Goal: Communication & Community: Ask a question

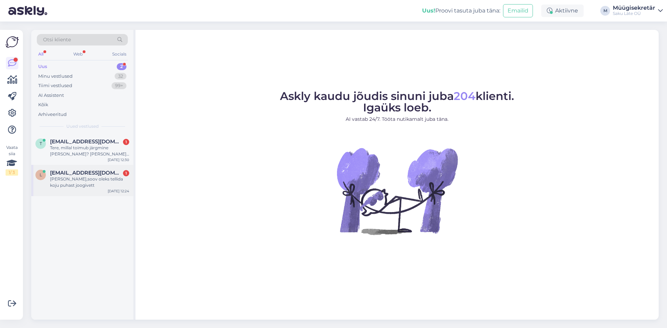
click at [75, 181] on div "[PERSON_NAME],soov oleks tellida koju puhast joogivett" at bounding box center [89, 182] width 79 height 13
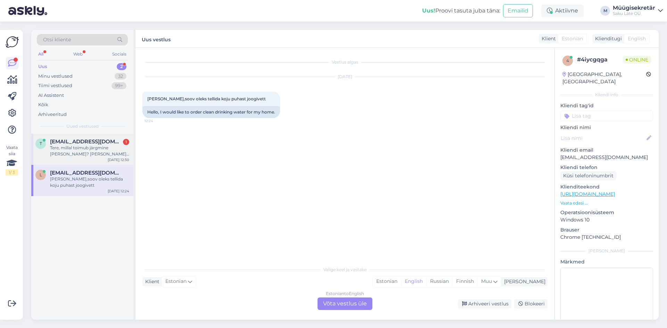
click at [73, 146] on div "Tere, millal toimub järgmine [PERSON_NAME]? [PERSON_NAME] nr 60778" at bounding box center [89, 151] width 79 height 13
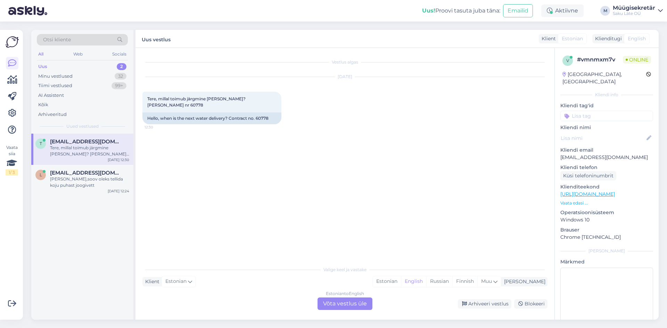
click at [361, 303] on div "Estonian to English Võta vestlus üle" at bounding box center [345, 304] width 55 height 13
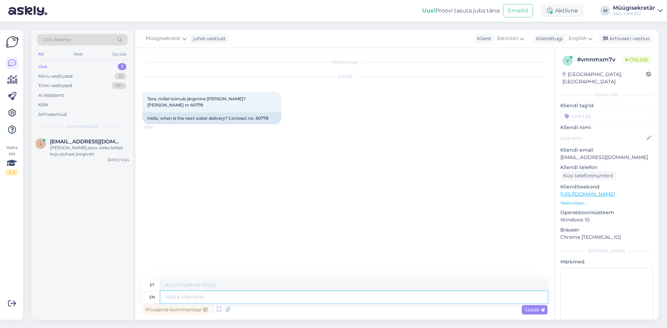
click at [219, 298] on textarea at bounding box center [354, 298] width 387 height 12
type textarea "Tere"
type textarea "Tere,"
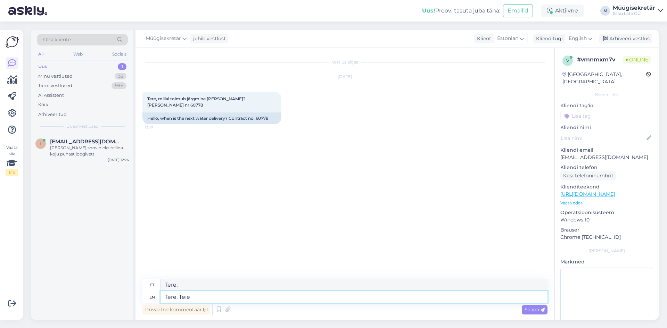
type textarea "Tere, Teie j"
type textarea "Tere, Teie"
type textarea "Tere, [PERSON_NAME] juures"
type textarea "Tere, [PERSON_NAME] juures käime"
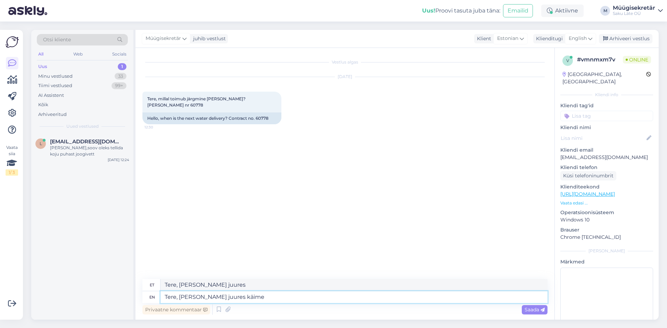
type textarea "Tere, [PERSON_NAME] juures käime"
type textarea "Tere, [PERSON_NAME] juures käime kolmapäeviti."
type textarea "Tere, [PERSON_NAME] juures käime kolmapäeviti"
type textarea "Tere, [PERSON_NAME] juures käime kolmapäeviti."
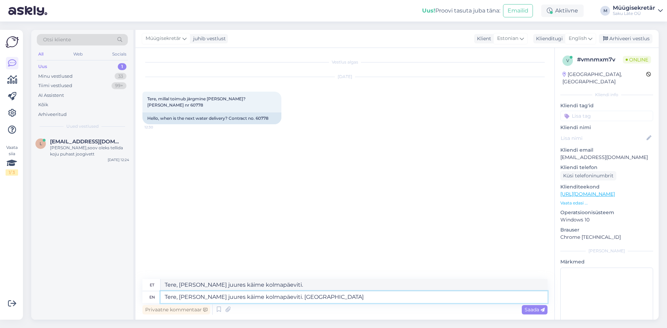
type textarea "Tere, [PERSON_NAME] juures käime kolmapäeviti. [GEOGRAPHIC_DATA]"
type textarea "Tere, [PERSON_NAME] juures käime kolmapäeviti. Tuleme 27.08"
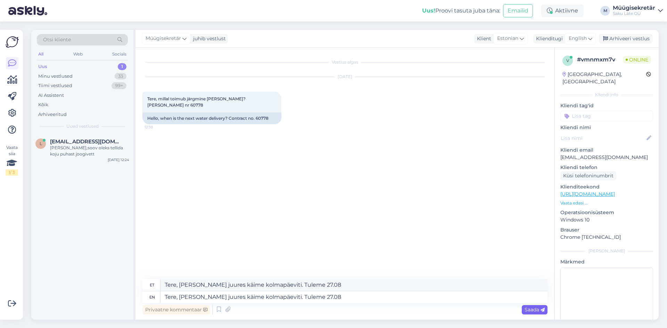
click at [540, 307] on span "Saada" at bounding box center [535, 310] width 20 height 6
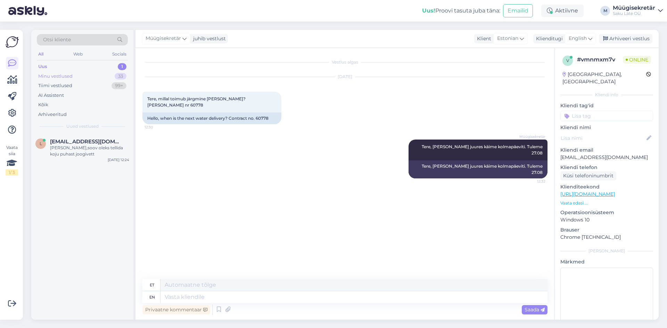
click at [52, 74] on div "Minu vestlused" at bounding box center [55, 76] width 34 height 7
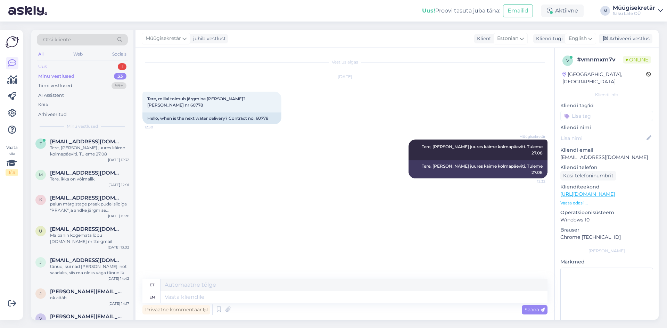
click at [52, 64] on div "Uus 1" at bounding box center [82, 67] width 91 height 10
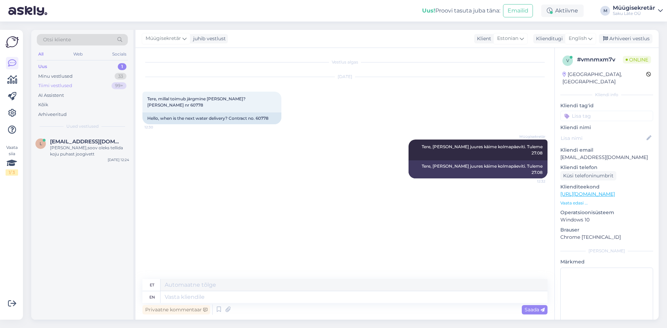
click at [62, 86] on div "Tiimi vestlused" at bounding box center [55, 85] width 34 height 7
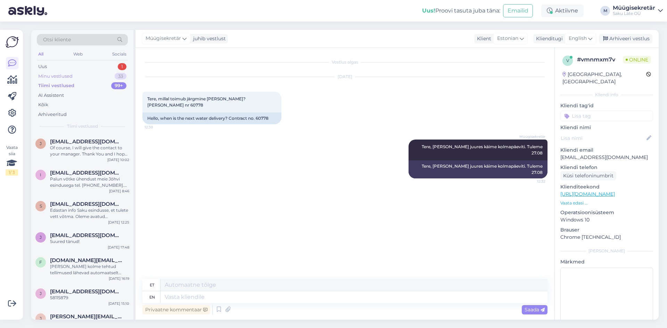
click at [63, 74] on div "Minu vestlused" at bounding box center [55, 76] width 34 height 7
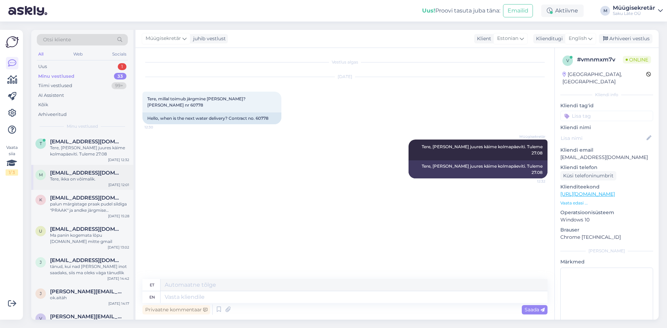
click at [80, 173] on span "[EMAIL_ADDRESS][DOMAIN_NAME]" at bounding box center [86, 173] width 72 height 6
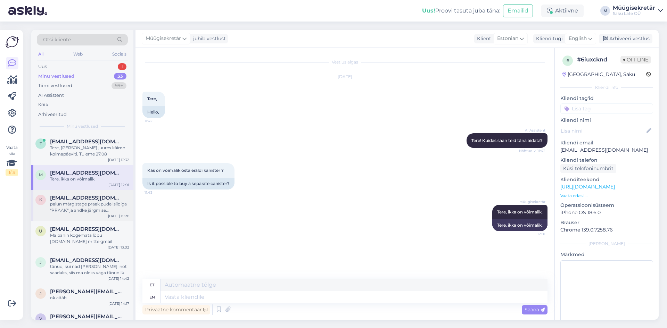
click at [94, 200] on span "[EMAIL_ADDRESS][DOMAIN_NAME]" at bounding box center [86, 198] width 72 height 6
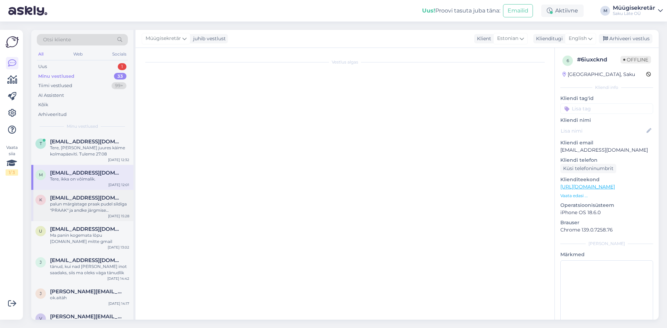
scroll to position [256, 0]
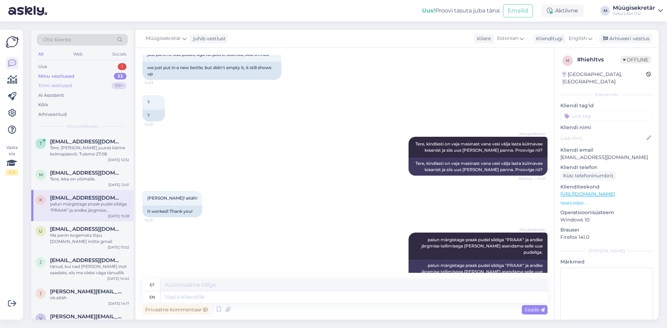
click at [68, 84] on div "Tiimi vestlused" at bounding box center [55, 85] width 34 height 7
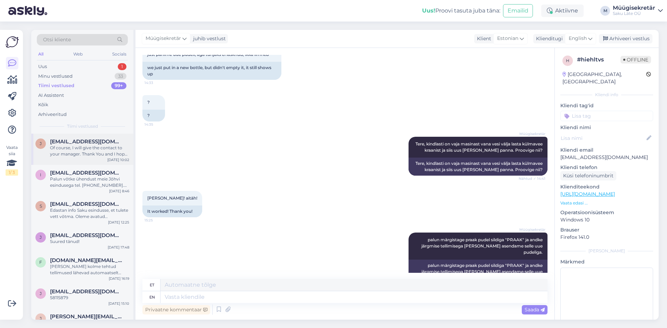
click at [87, 147] on div "Of course, I will give the contact to your manager. Thank You and I hope our co…" at bounding box center [89, 151] width 79 height 13
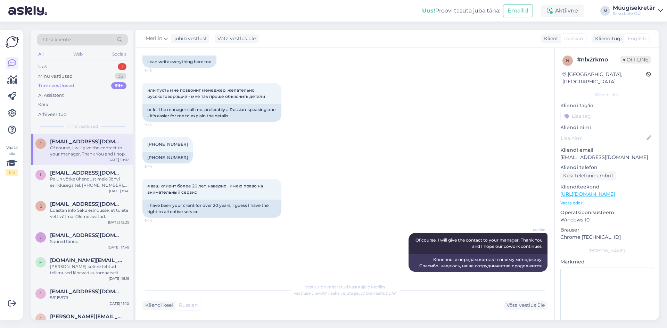
scroll to position [874, 0]
click at [90, 185] on div "Palun võtke ühendust meie Jõhvi esindusega tel. [PHONE_NUMBER]. Nad sisestavad …" at bounding box center [89, 182] width 79 height 13
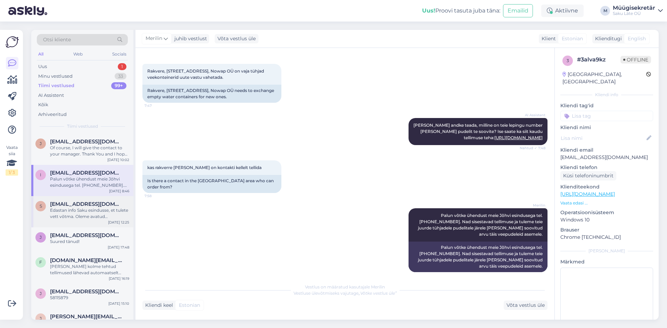
click at [90, 206] on span "[EMAIL_ADDRESS][DOMAIN_NAME]" at bounding box center [86, 204] width 72 height 6
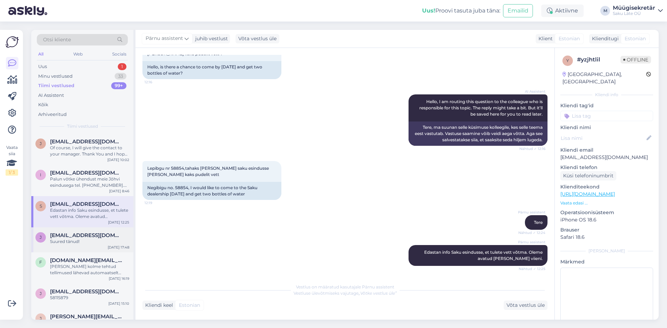
click at [98, 237] on span "[EMAIL_ADDRESS][DOMAIN_NAME]" at bounding box center [86, 235] width 72 height 6
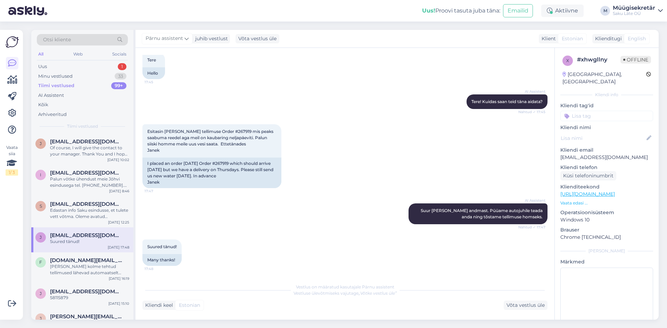
scroll to position [39, 0]
click at [62, 62] on div "Uus 1" at bounding box center [82, 67] width 91 height 10
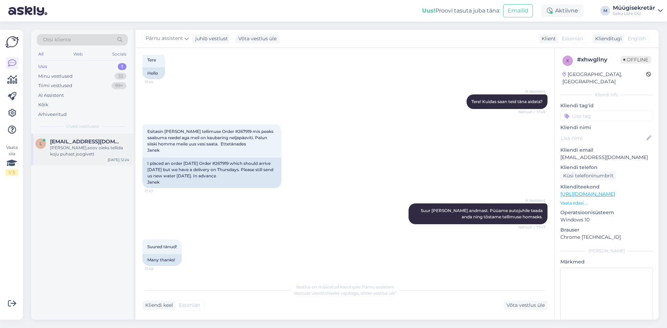
click at [83, 145] on div "[PERSON_NAME],soov oleks tellida koju puhast joogivett" at bounding box center [89, 151] width 79 height 13
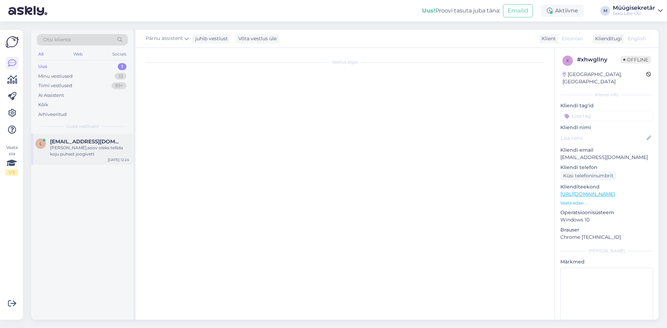
scroll to position [0, 0]
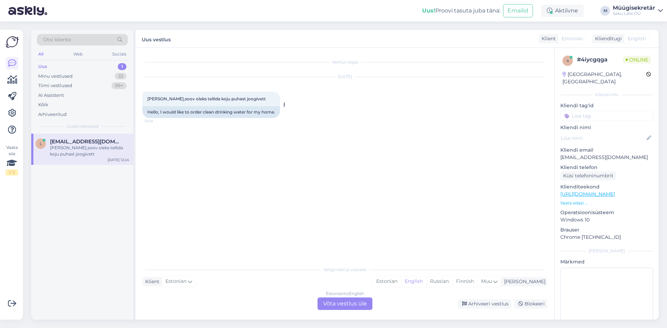
click at [249, 102] on div "[PERSON_NAME],soov oleks tellida koju puhast joogivett 12:24" at bounding box center [211, 99] width 138 height 15
click at [49, 75] on div "Minu vestlused" at bounding box center [55, 76] width 34 height 7
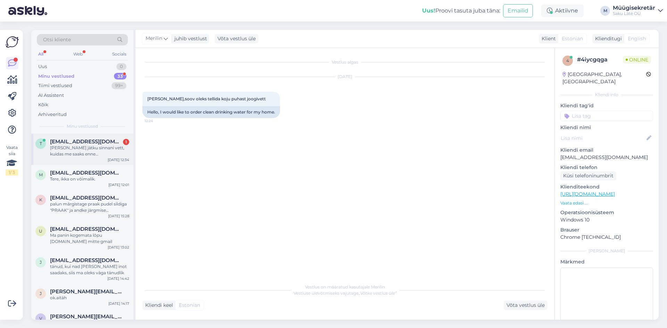
click at [74, 150] on div "[PERSON_NAME] jätku sinnani vett, kuidas me saaks enne [PERSON_NAME] pudeli?" at bounding box center [89, 151] width 79 height 13
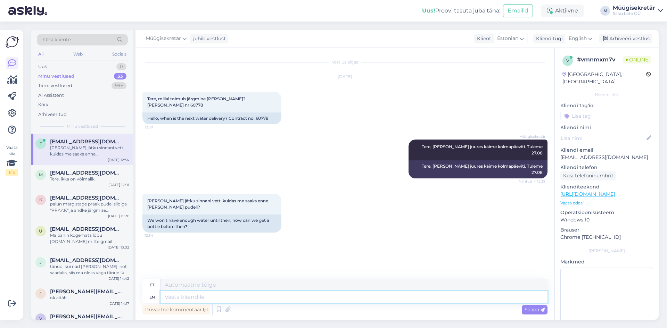
click at [210, 300] on textarea at bounding box center [354, 298] width 387 height 12
type textarea "V"
type textarea "Võim"
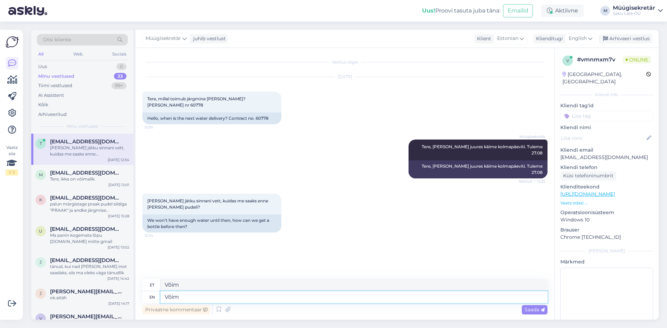
type textarea "Või"
type textarea "Võimalus"
type textarea "Võimalus on"
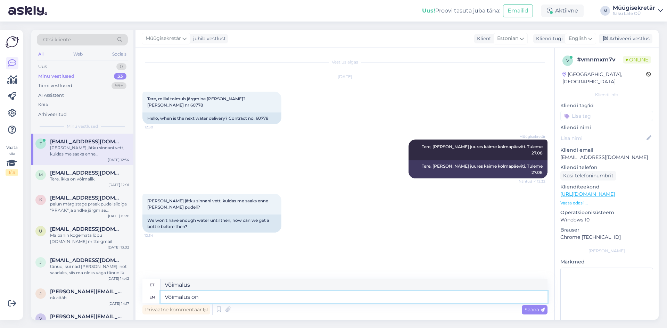
type textarea "Võimalus on"
type textarea "Võimalus on osta"
type textarea "Võimalus osta"
type textarea "Võimalus on osta O"
type textarea "Võimalus osta O"
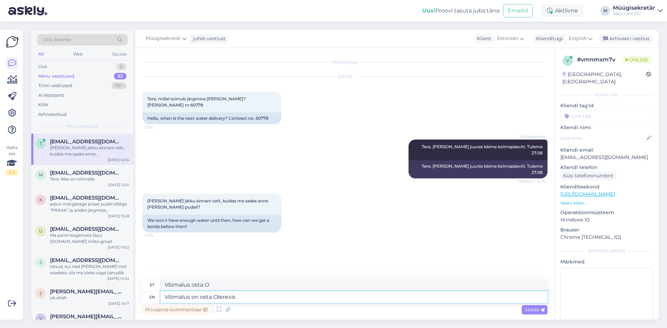
type textarea "Võimalus on osta Olerexist"
type textarea "Võimalus osta Olerexist"
type textarea "Võimalus on osta Olerexist."
type textarea "Võimalus on osta Olerexist. Või"
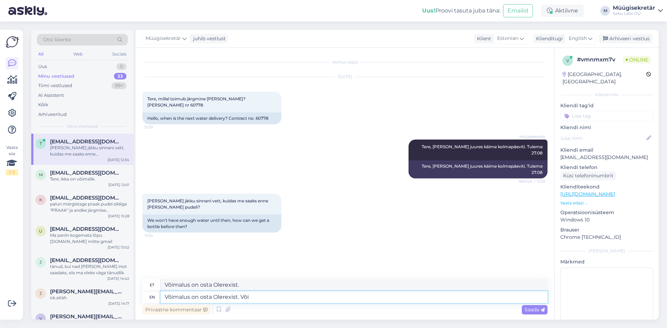
type textarea "Võimalus on osta Olerexist. Või"
type textarea "Võimalus on osta Olerexist. Või vahetada"
type textarea "Võimalus on osta Olerexist. Või vahetada Sakus"
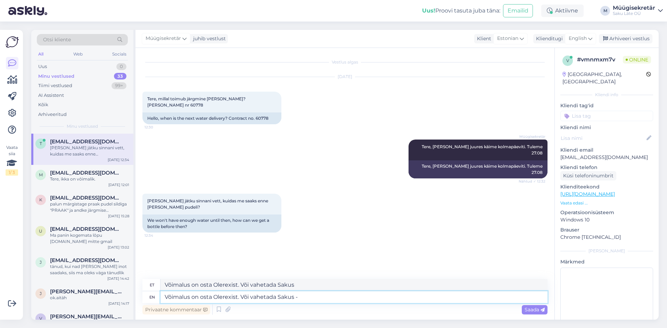
type textarea "Võimalus on osta Olerexist. Või vahetada Sakus -"
paste textarea "Aadress: [GEOGRAPHIC_DATA], [PERSON_NAME],"
type textarea "Võimalus on osta Olerexist. Või vahetada [GEOGRAPHIC_DATA]: [GEOGRAPHIC_DATA], …"
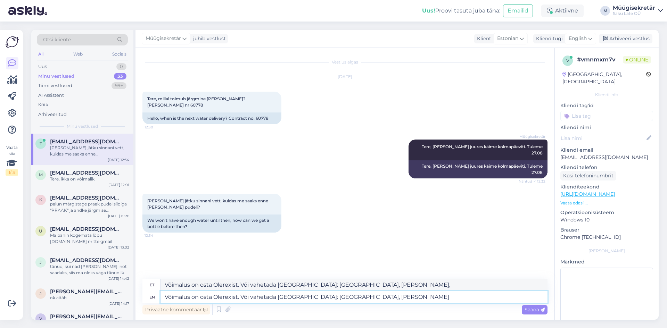
type textarea "Võimalus on osta Olerexist. Või vahetada [GEOGRAPHIC_DATA]: [GEOGRAPHIC_DATA], …"
type textarea "Võimalus on osta Olerexist. Või vahetada Sakus - Aadress: [GEOGRAPHIC_DATA], [P…"
type textarea "Võimalus on osta Olerexist. Või vahetada [GEOGRAPHIC_DATA]: [GEOGRAPHIC_DATA], …"
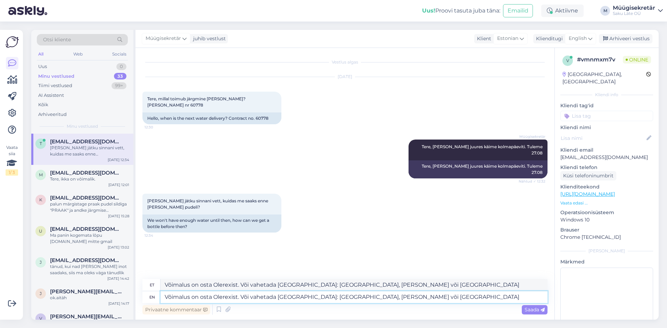
type textarea "Võimalus osta Olerexistis. Või vahetada [GEOGRAPHIC_DATA]: [GEOGRAPHIC_DATA], […"
click at [418, 299] on textarea "Võimalus on osta Olerexist. Või vahetada [GEOGRAPHIC_DATA]: [GEOGRAPHIC_DATA], …" at bounding box center [354, 298] width 387 height 12
paste textarea "Aadress: Tala 2"
type textarea "Võimalus on osta Olerexist. Või vahetada [GEOGRAPHIC_DATA]: [GEOGRAPHIC_DATA], …"
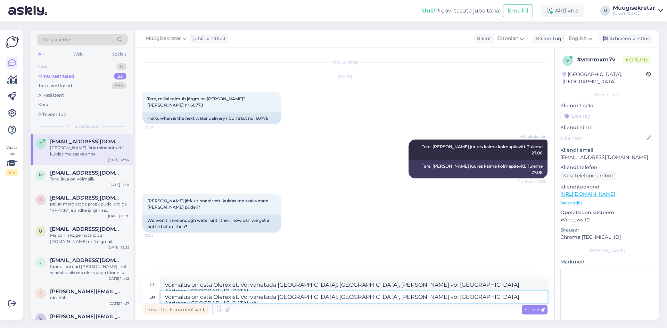
type textarea "Võimalus on osta Olerexist. Või vahetada [GEOGRAPHIC_DATA]: [GEOGRAPHIC_DATA], …"
type textarea "Võimalus on osta Olerexist. Või vahetada Sakus - Aadress: [GEOGRAPHIC_DATA], [P…"
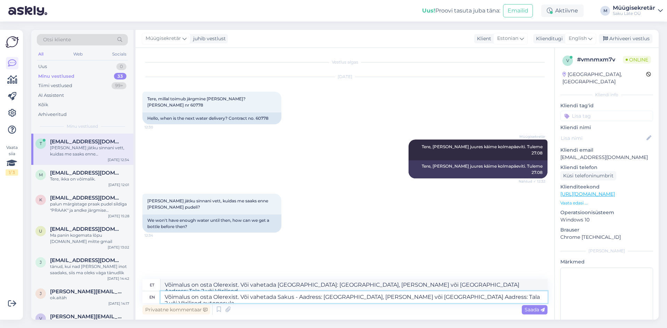
type textarea "Võimalus on osta Olerexist. Või vahetada Sakus - Aadress: [GEOGRAPHIC_DATA], [P…"
type textarea "Võimalus osta Olerexistis. Või vahetada Sakus - Aadress: [GEOGRAPHIC_DATA], [PE…"
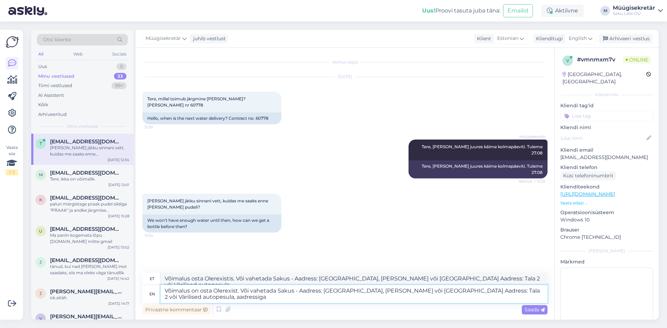
type textarea "Võimalus on osta Olerexist. Või vahetada Sakus - Aadress: [GEOGRAPHIC_DATA], [P…"
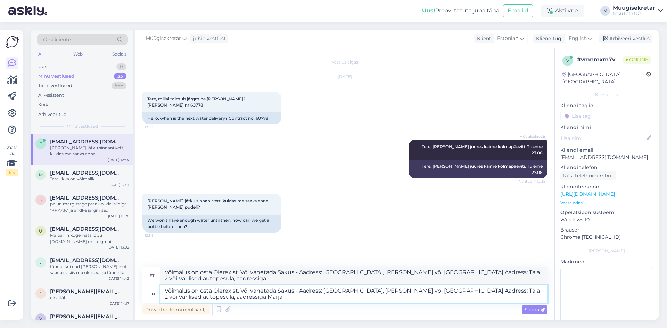
type textarea "Võimalus on osta Olerexist. Või vahetada Sakus - Aadress: [GEOGRAPHIC_DATA], [P…"
click at [465, 291] on textarea "Võimalus on osta Olerexist. Või vahetada Sakus - Aadress: [GEOGRAPHIC_DATA], [P…" at bounding box center [354, 294] width 387 height 18
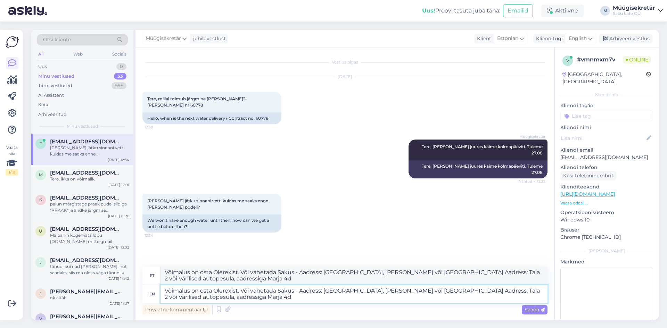
type textarea "Võimalus on osta Olerexist. Või vahetada Sakus - Aadress: [GEOGRAPHIC_DATA], [P…"
click at [243, 292] on textarea "Võimalus on osta Olerexist. Või vahetada Sakus - Aadress: [GEOGRAPHIC_DATA], [P…" at bounding box center [354, 294] width 387 height 18
type textarea "Võimalus on osta Olerexistõi vahetada Sakus - Aadress: [GEOGRAPHIC_DATA], [PERS…"
type textarea "Võimalus on osta Olerexist.õi vahetada Sakus - Aadress: [GEOGRAPHIC_DATA], [PER…"
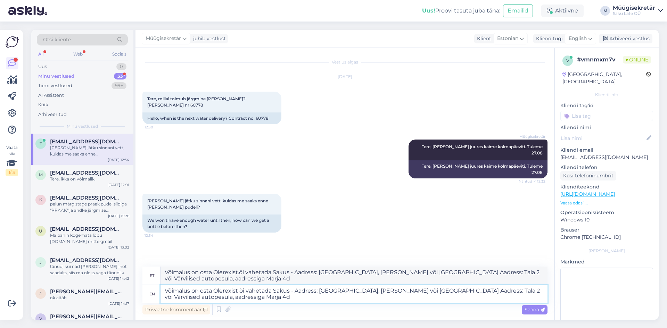
type textarea "Võimalus on osta Olerexist või vahetada Sakus - Aadress: [GEOGRAPHIC_DATA], [PE…"
click at [243, 299] on textarea "Võimalus on osta Olerexist või vahetada Sakus - Aadress: [GEOGRAPHIC_DATA], [PE…" at bounding box center [354, 294] width 387 height 18
type textarea "Võimalus on osta Olerexist või vahetada Sakus - Aadress: [GEOGRAPHIC_DATA], [PE…"
click at [530, 311] on span "Saada" at bounding box center [535, 310] width 20 height 6
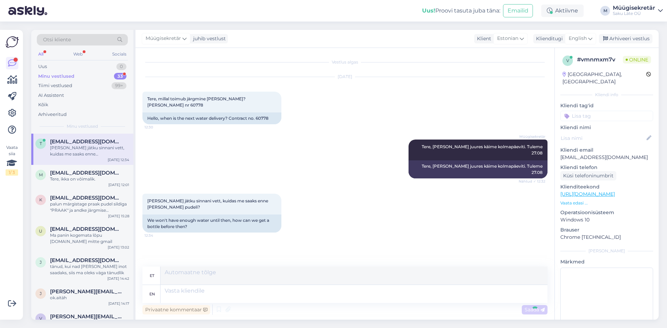
scroll to position [15, 0]
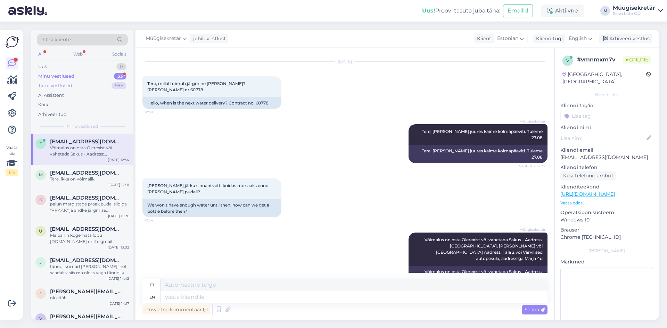
click at [57, 85] on div "Tiimi vestlused" at bounding box center [55, 85] width 34 height 7
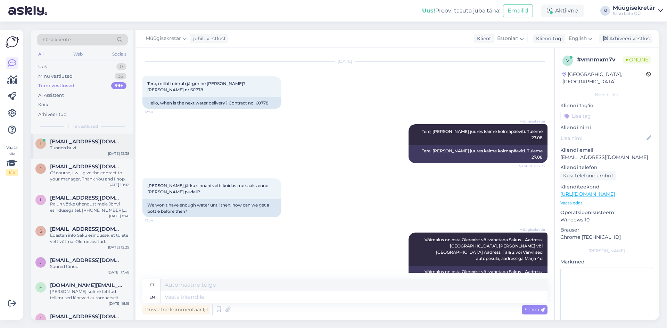
click at [80, 142] on span "[EMAIL_ADDRESS][DOMAIN_NAME]" at bounding box center [86, 142] width 72 height 6
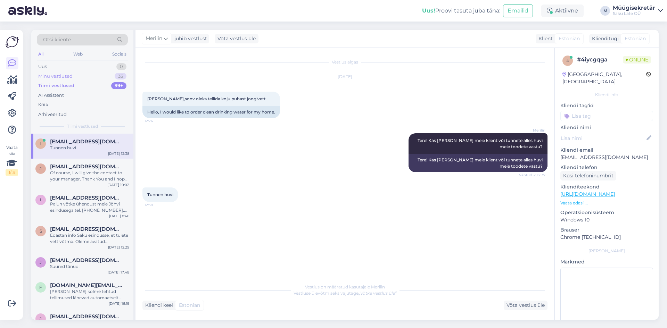
click at [61, 75] on div "Minu vestlused" at bounding box center [55, 76] width 34 height 7
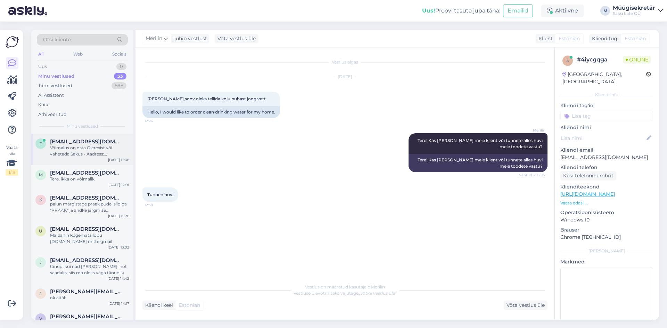
click at [85, 147] on div "Võimalus on osta Olerexist või vahetada Sakus - Aadress: [GEOGRAPHIC_DATA], [PE…" at bounding box center [89, 151] width 79 height 13
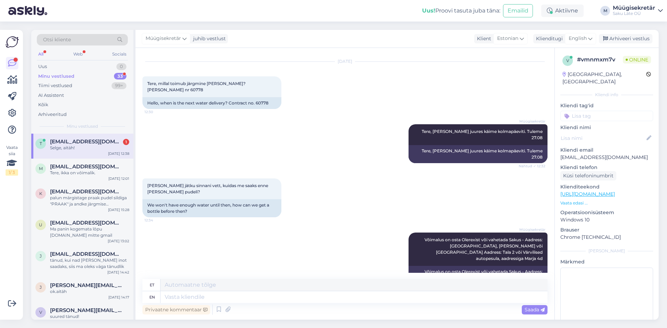
scroll to position [57, 0]
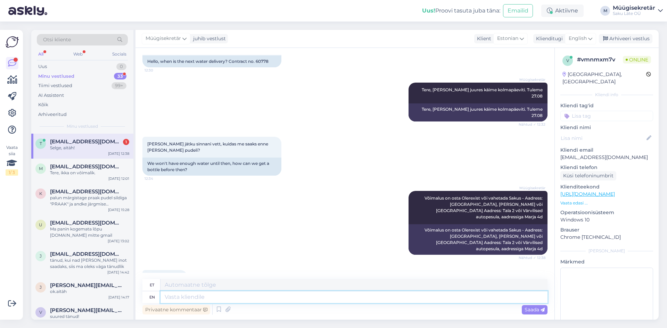
click at [206, 300] on textarea at bounding box center [354, 298] width 387 height 12
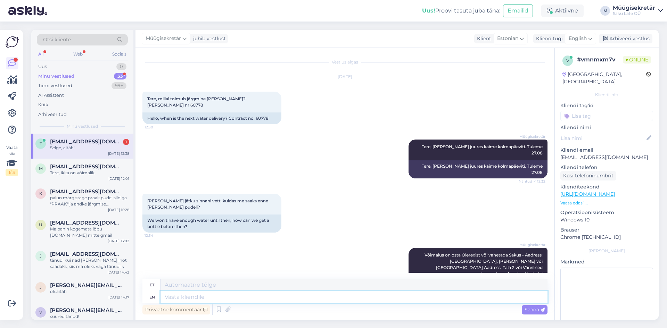
click at [229, 296] on textarea at bounding box center [354, 298] width 387 height 12
click at [194, 300] on textarea at bounding box center [354, 298] width 387 height 12
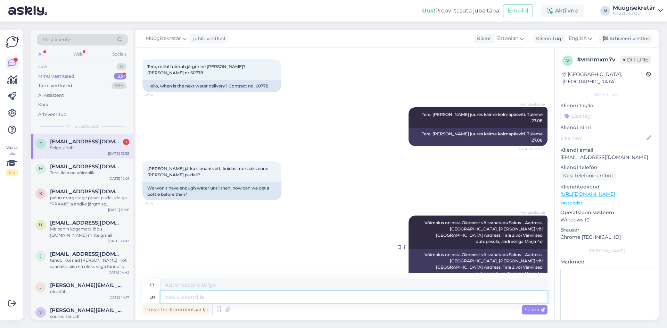
scroll to position [57, 0]
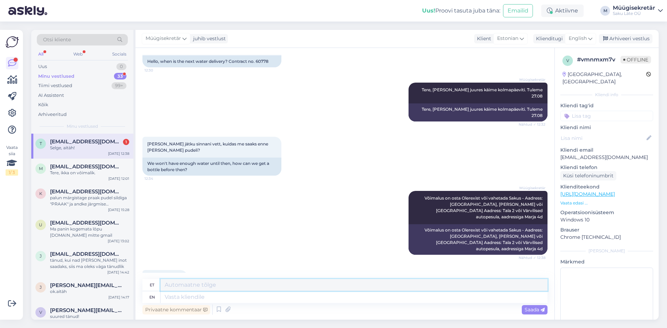
click at [181, 283] on textarea at bounding box center [354, 285] width 387 height 12
drag, startPoint x: 181, startPoint y: 298, endPoint x: 179, endPoint y: 289, distance: 8.9
click at [181, 298] on textarea at bounding box center [354, 298] width 387 height 12
click at [63, 179] on div "m [EMAIL_ADDRESS][DOMAIN_NAME] Tere, ikka on võimalik. [DATE] 12:01" at bounding box center [82, 171] width 102 height 25
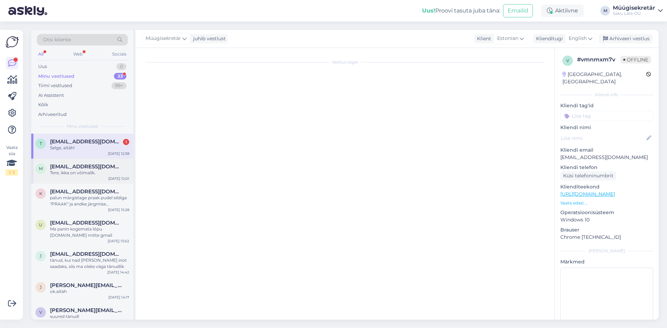
scroll to position [0, 0]
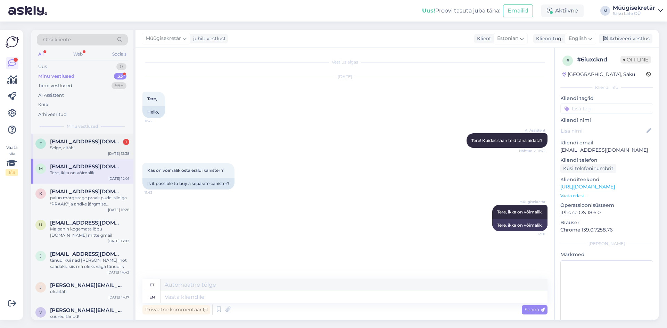
click at [63, 149] on div "Selge, aitäh!" at bounding box center [89, 148] width 79 height 6
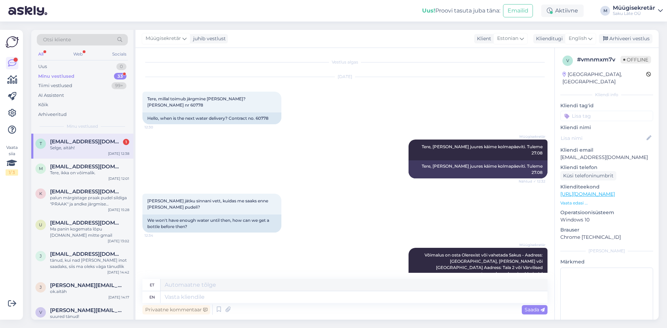
scroll to position [57, 0]
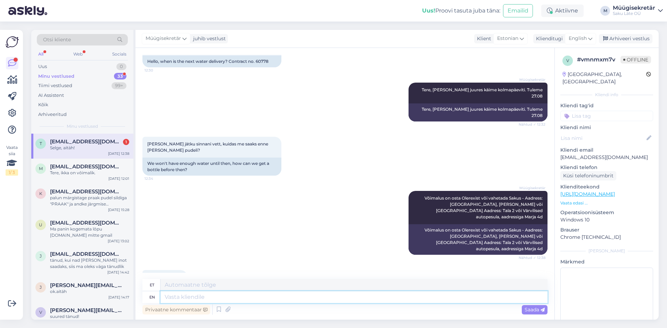
click at [215, 295] on textarea at bounding box center [354, 298] width 387 height 12
click at [312, 312] on div "Privaatne kommentaar Saada" at bounding box center [344, 309] width 405 height 13
click at [198, 287] on textarea at bounding box center [354, 285] width 387 height 12
click at [90, 198] on div "palun märgistage praak pudel sildiga "PRAAK" ja andke järgmise tellimisega [PER…" at bounding box center [89, 201] width 79 height 13
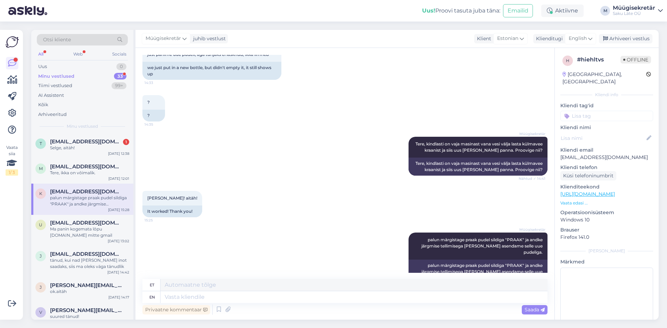
click at [56, 74] on div "Minu vestlused" at bounding box center [56, 76] width 36 height 7
click at [61, 142] on span "[EMAIL_ADDRESS][DOMAIN_NAME]" at bounding box center [86, 142] width 72 height 6
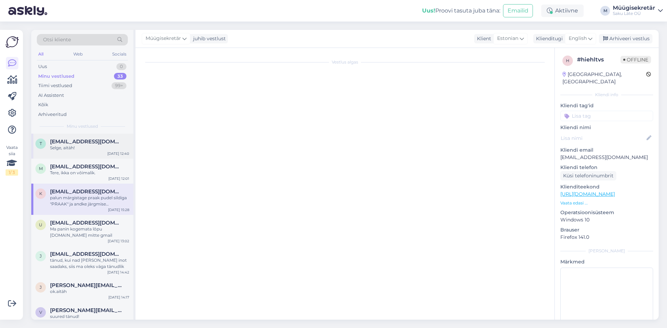
scroll to position [57, 0]
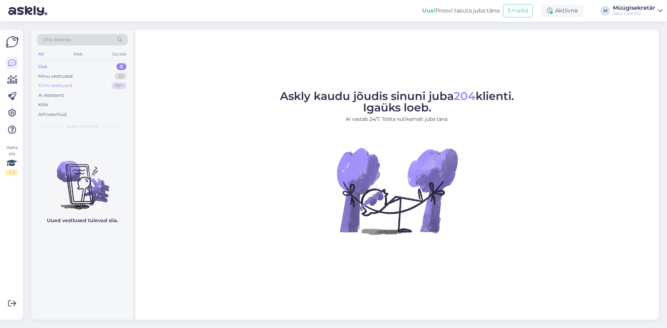
click at [64, 88] on div "Tiimi vestlused" at bounding box center [55, 85] width 34 height 7
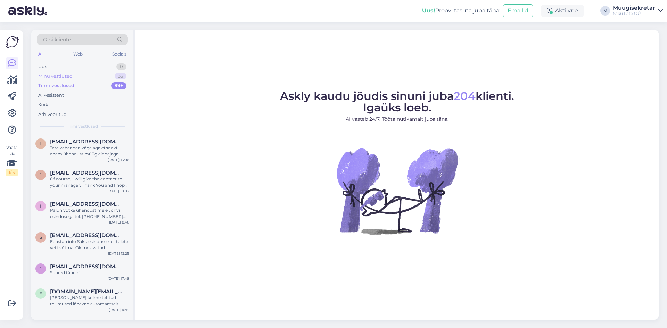
click at [56, 76] on div "Minu vestlused" at bounding box center [55, 76] width 34 height 7
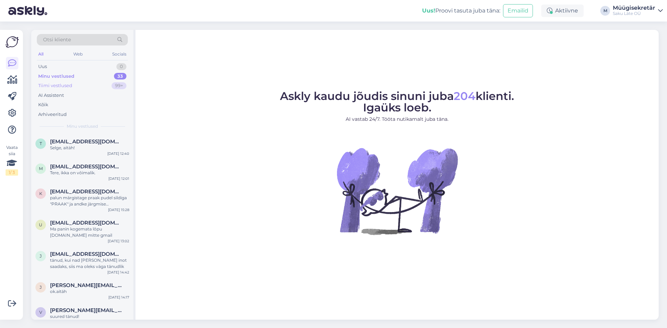
click at [60, 84] on div "Tiimi vestlused" at bounding box center [55, 85] width 34 height 7
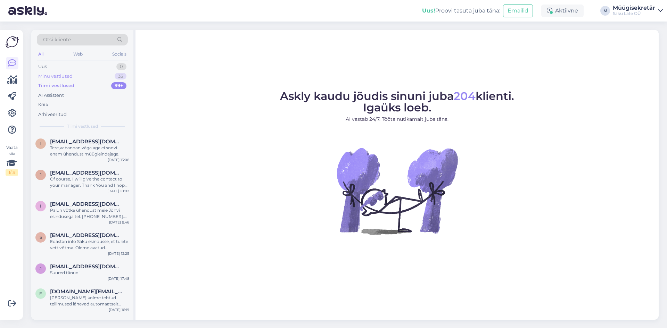
click at [58, 77] on div "Minu vestlused" at bounding box center [55, 76] width 34 height 7
